Goal: Transaction & Acquisition: Purchase product/service

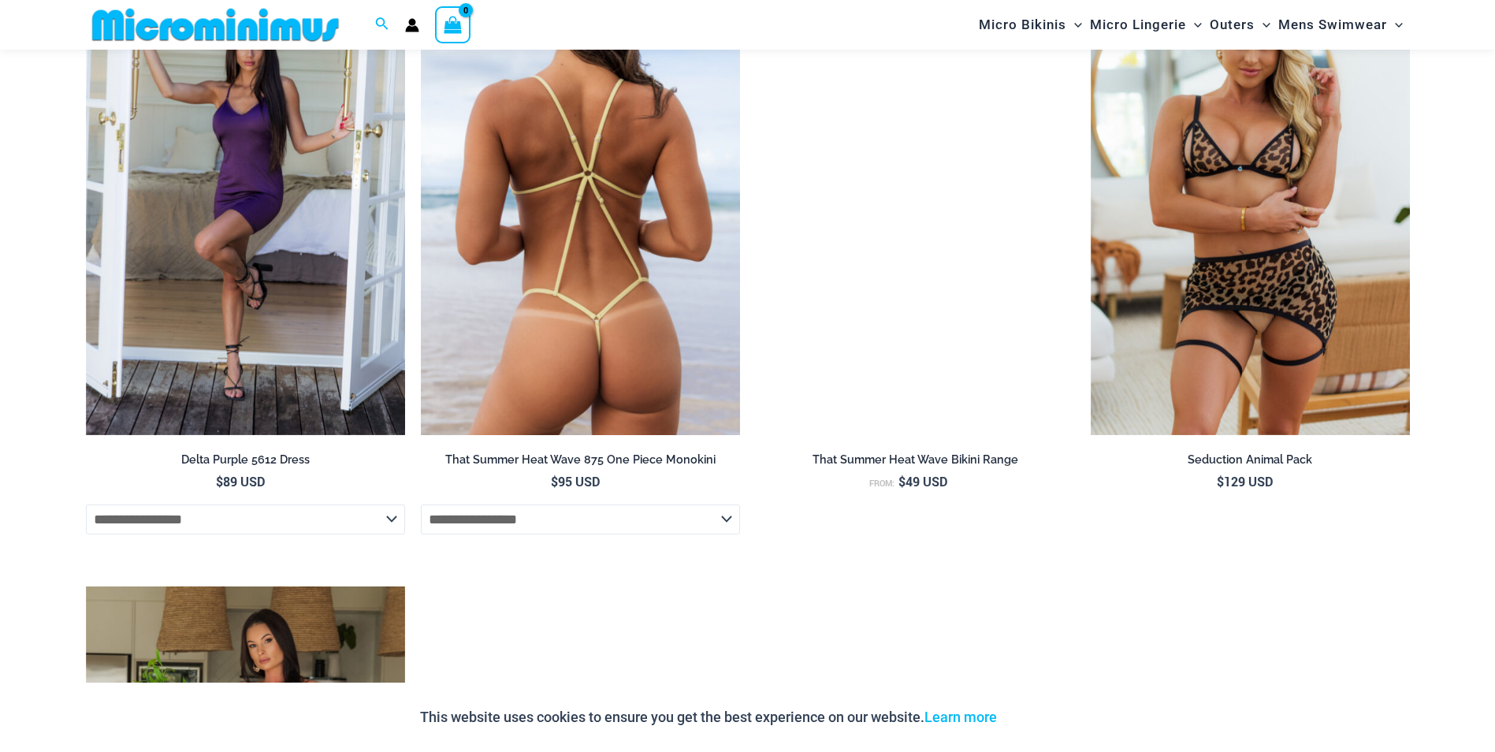
scroll to position [3613, 0]
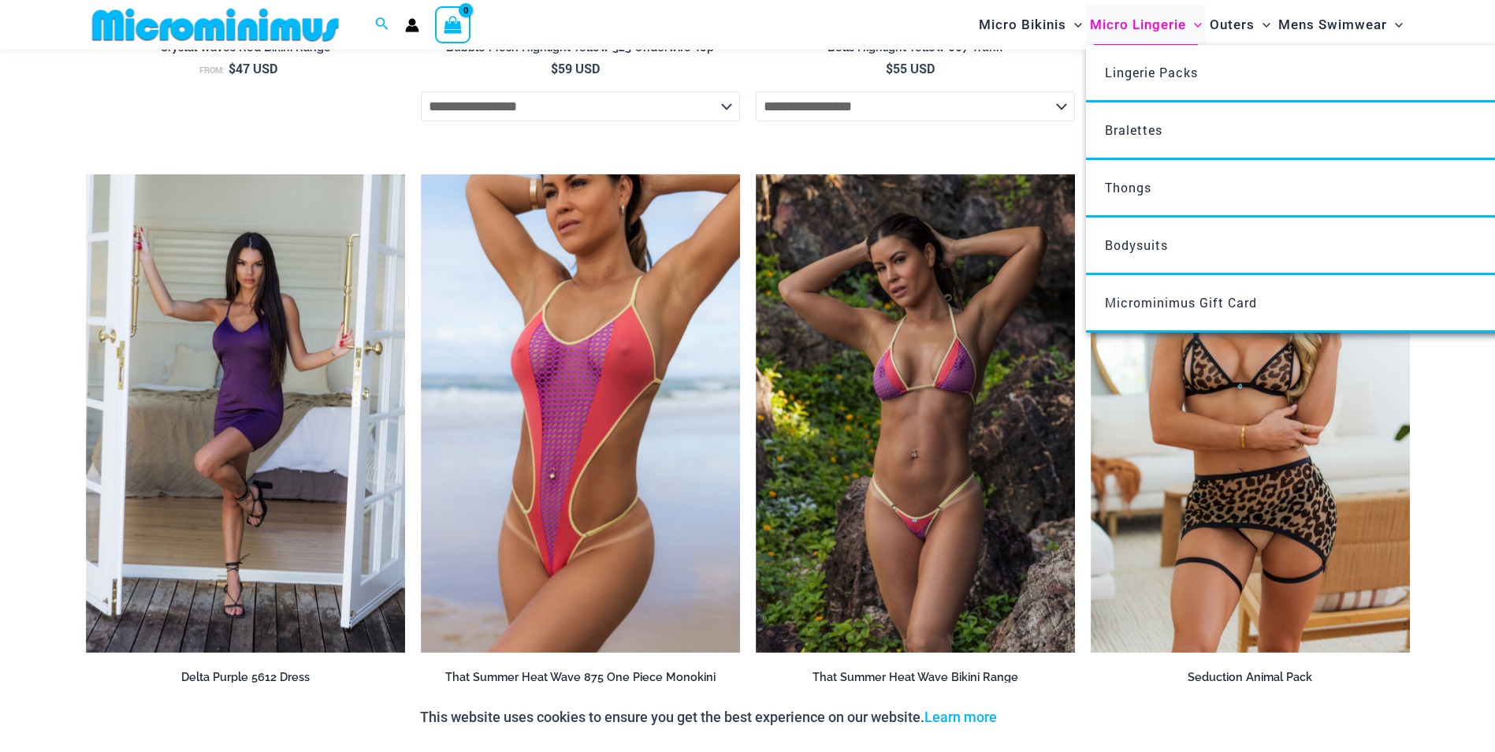
click at [1122, 20] on span "Micro Lingerie" at bounding box center [1138, 25] width 96 height 40
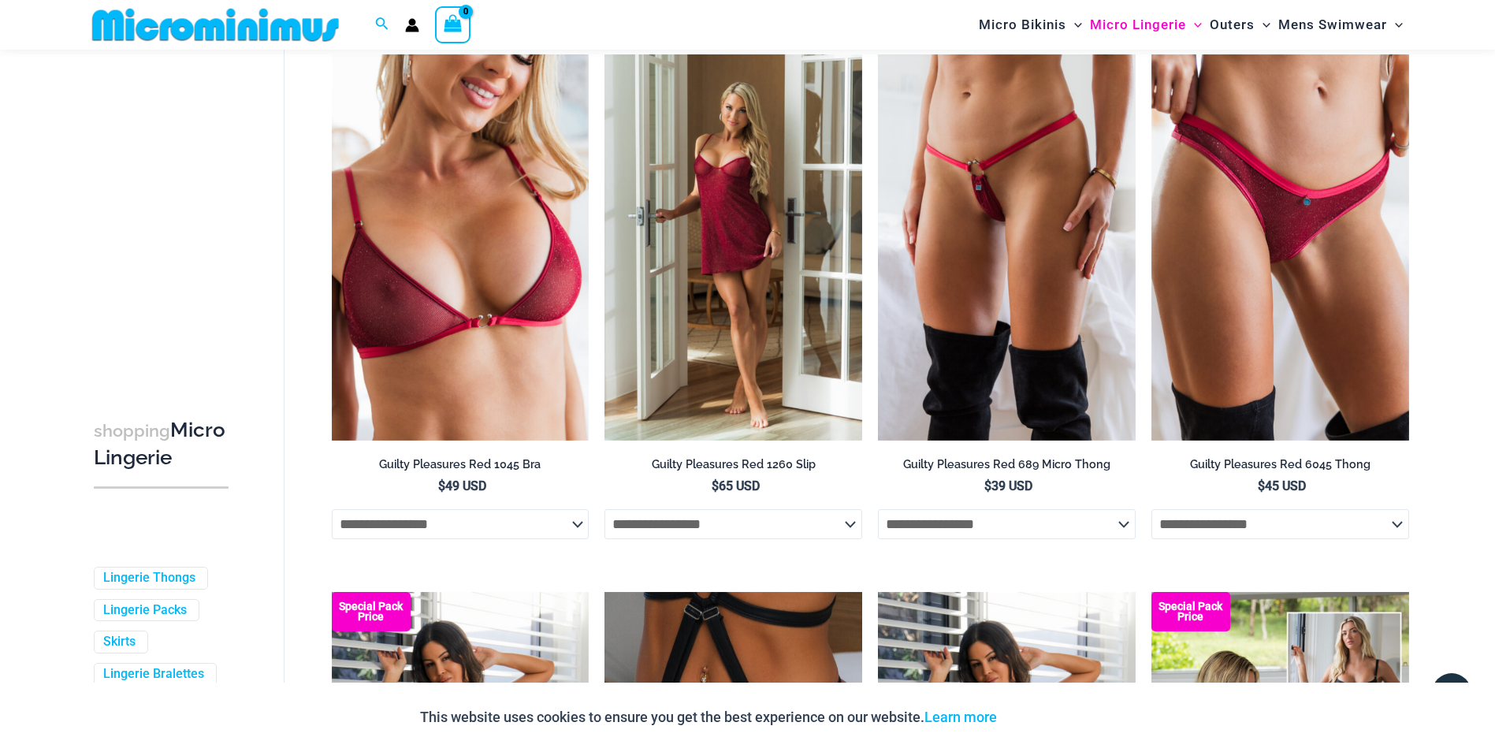
scroll to position [300, 0]
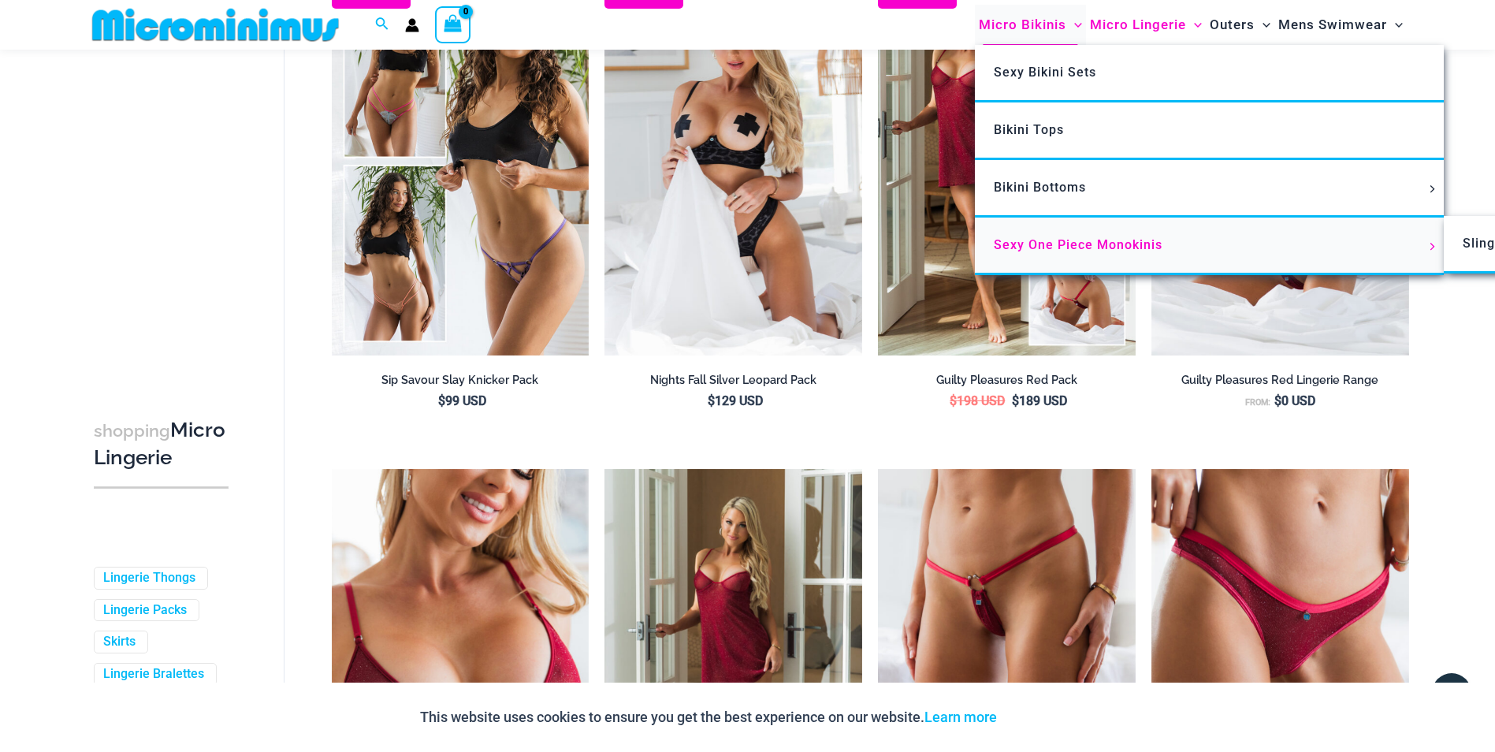
click at [1015, 238] on span "Sexy One Piece Monokinis" at bounding box center [1078, 244] width 169 height 15
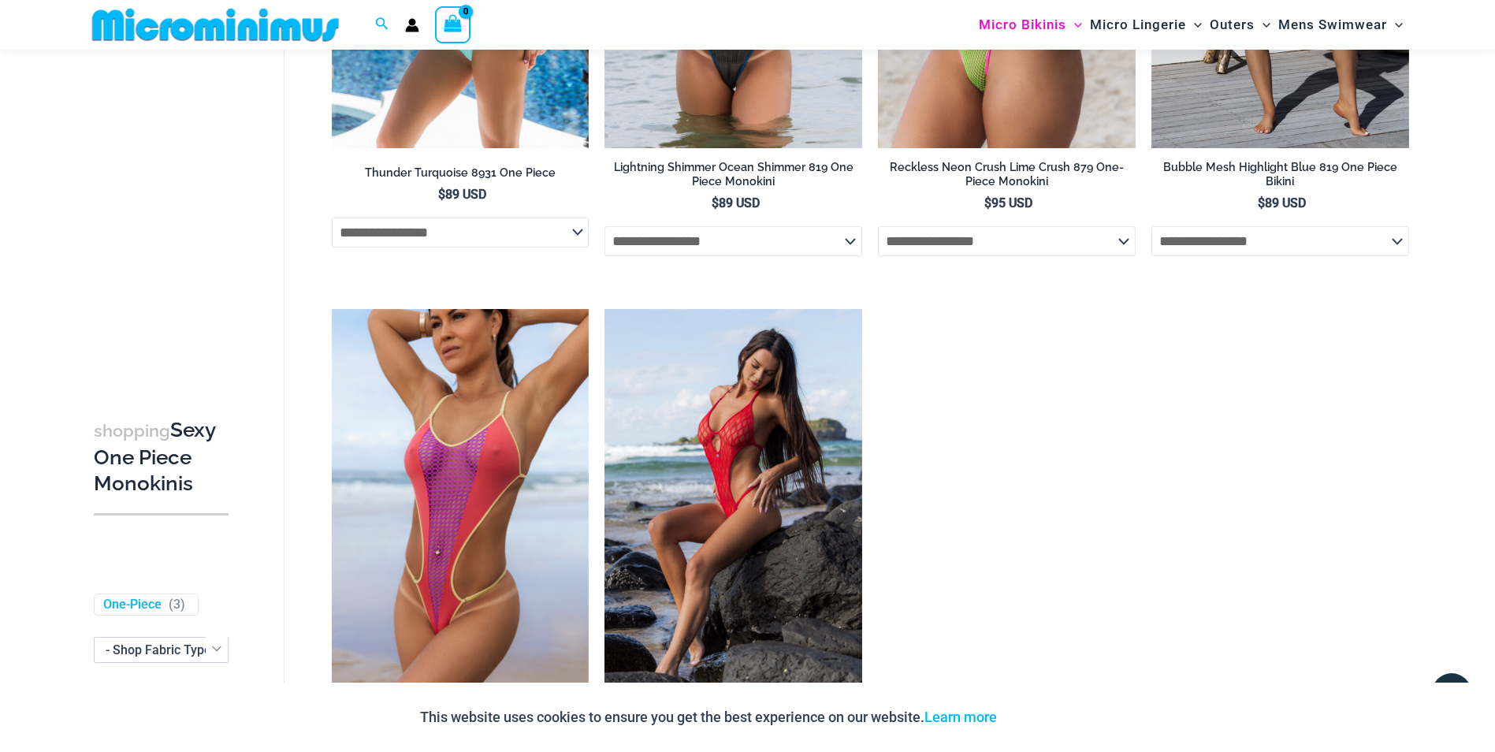
scroll to position [2825, 0]
